Goal: Task Accomplishment & Management: Use online tool/utility

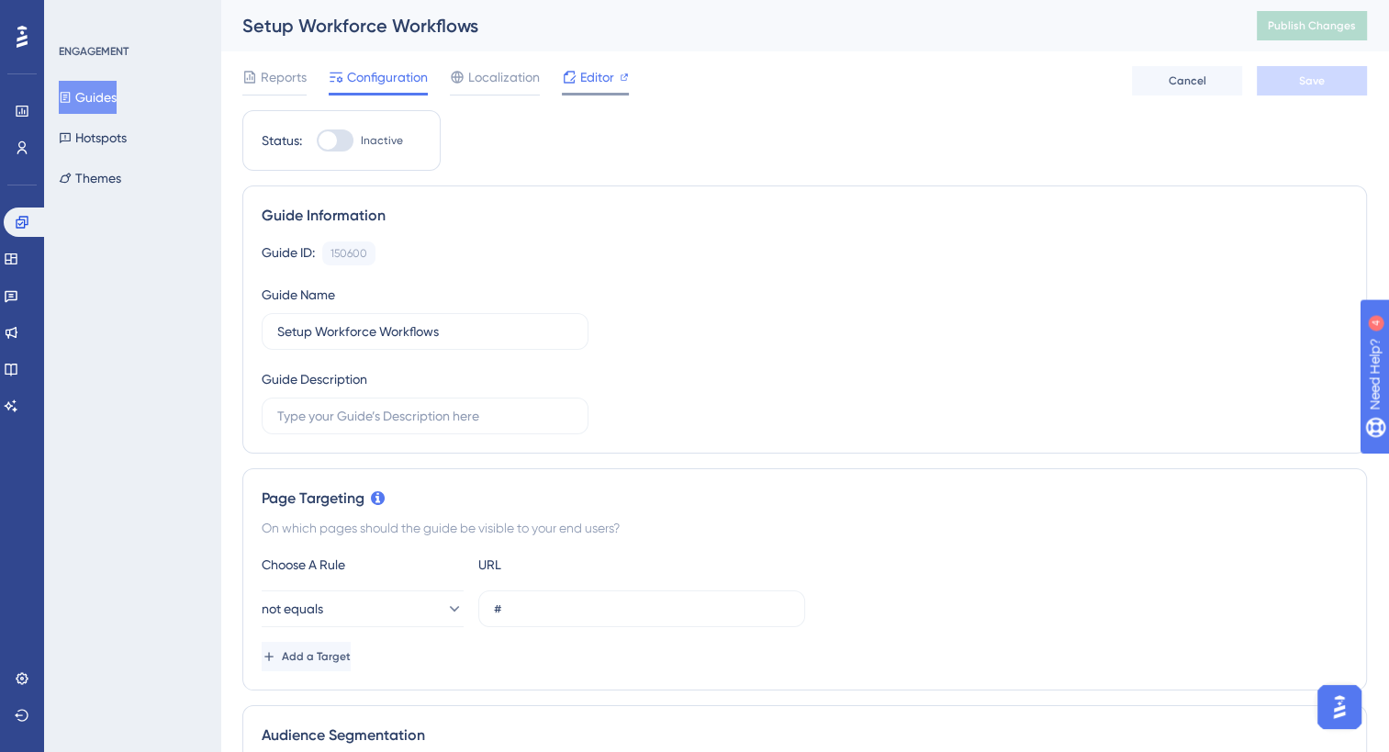
click at [595, 83] on span "Editor" at bounding box center [597, 77] width 34 height 22
